Goal: Find specific page/section: Find specific page/section

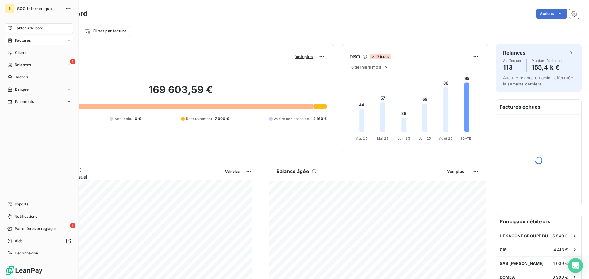
click at [14, 42] on div "Factures" at bounding box center [18, 41] width 23 height 6
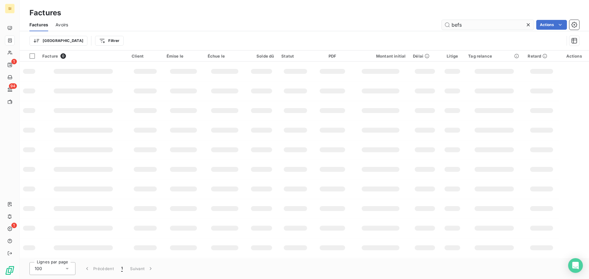
click at [469, 26] on input "befs" at bounding box center [488, 25] width 92 height 10
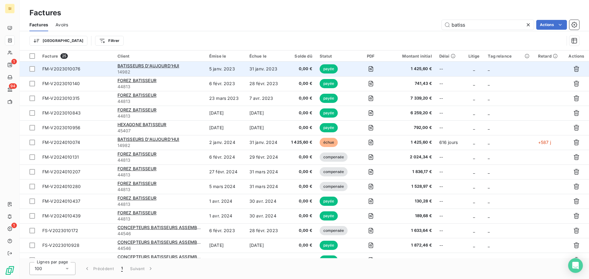
type input "batiss"
click at [192, 70] on span "14982" at bounding box center [159, 72] width 84 height 6
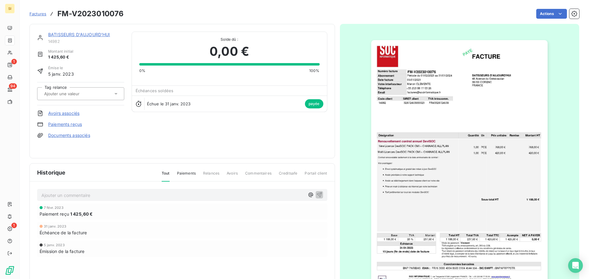
click at [99, 36] on link "BATISSEURS D'AUJOURD'HUI" at bounding box center [79, 34] width 62 height 5
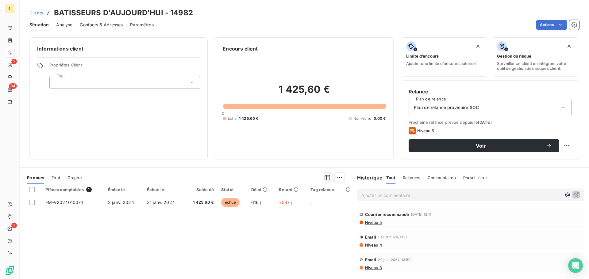
drag, startPoint x: 35, startPoint y: 8, endPoint x: 36, endPoint y: 12, distance: 3.7
click at [35, 8] on div "Clients BATISSEURS D'AUJOURD'HUI - 14982" at bounding box center [110, 12] width 163 height 11
click at [36, 12] on span "Clients" at bounding box center [35, 12] width 13 height 5
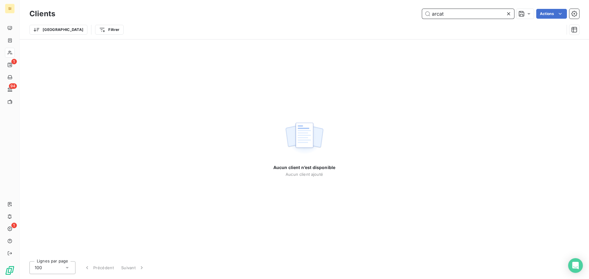
click at [455, 14] on input "arcat" at bounding box center [468, 14] width 92 height 10
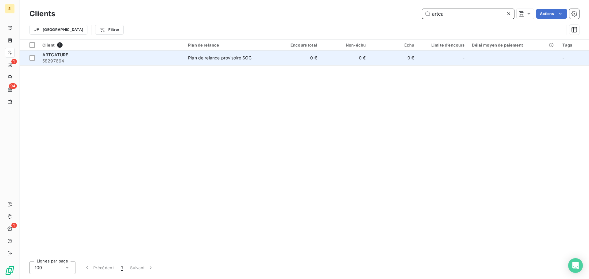
type input "artca"
click at [113, 56] on div "ARTCATURE" at bounding box center [111, 55] width 138 height 6
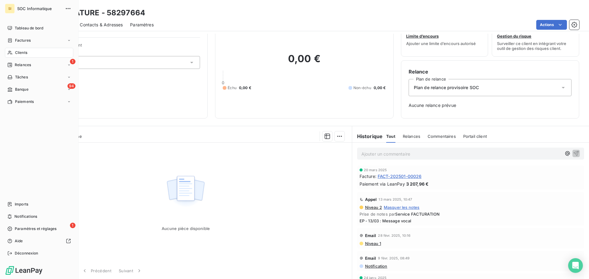
click at [26, 54] on span "Clients" at bounding box center [21, 53] width 12 height 6
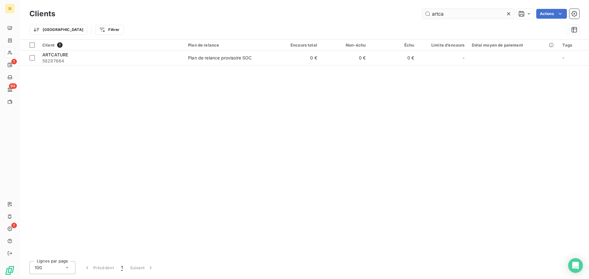
click at [458, 13] on input "artca" at bounding box center [468, 14] width 92 height 10
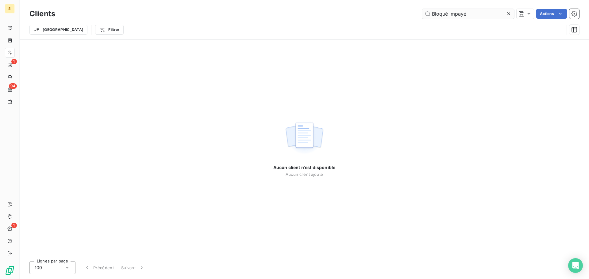
click at [479, 13] on input "Bloqué impayé" at bounding box center [468, 14] width 92 height 10
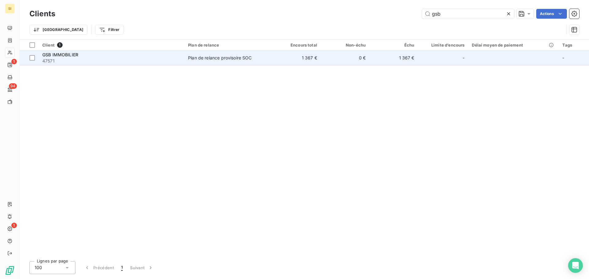
type input "gsb"
click at [139, 59] on span "47571" at bounding box center [111, 61] width 138 height 6
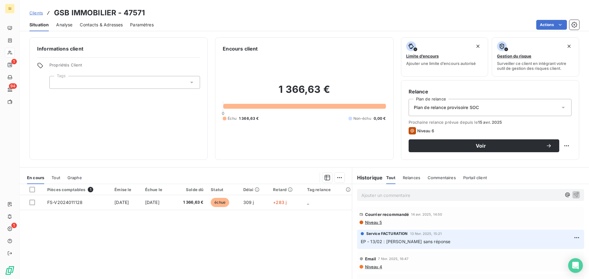
click at [40, 14] on span "Clients" at bounding box center [35, 12] width 13 height 5
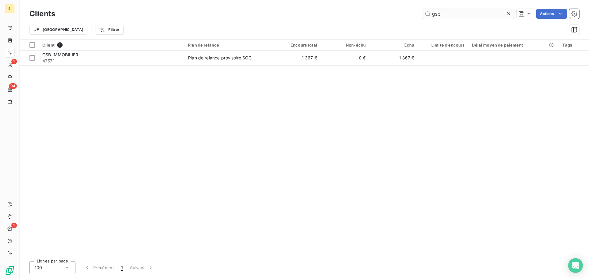
click at [445, 15] on input "gsb" at bounding box center [468, 14] width 92 height 10
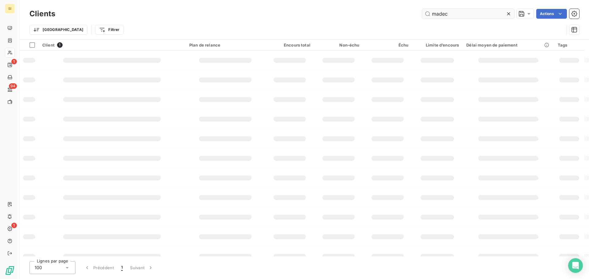
type input "madec"
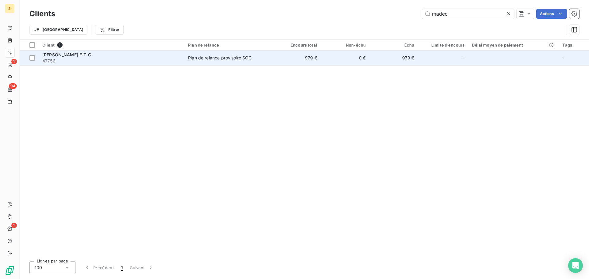
click at [163, 59] on span "47756" at bounding box center [111, 61] width 138 height 6
